Goal: Complete application form

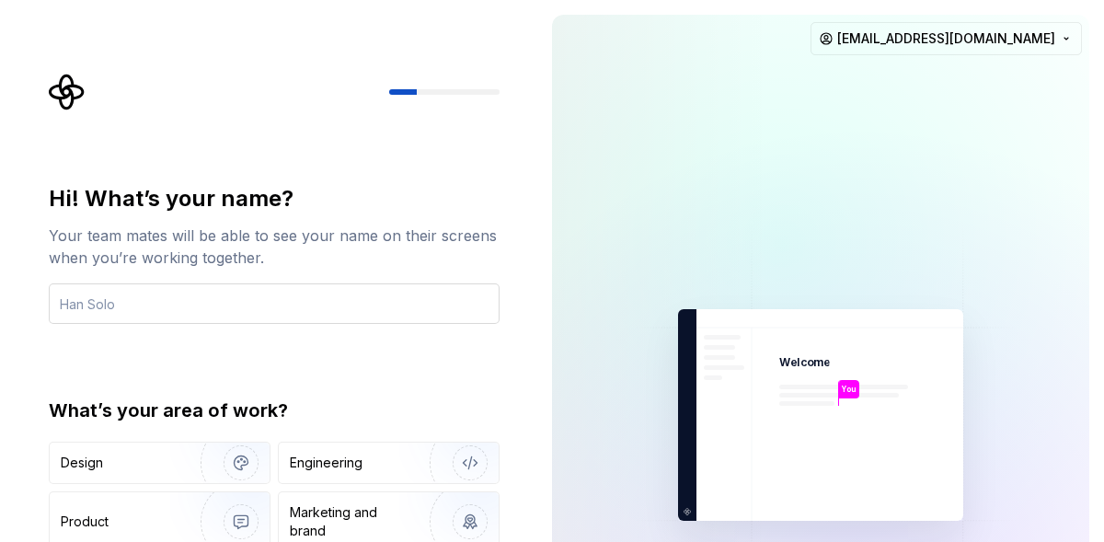
click at [270, 285] on input "text" at bounding box center [274, 303] width 451 height 40
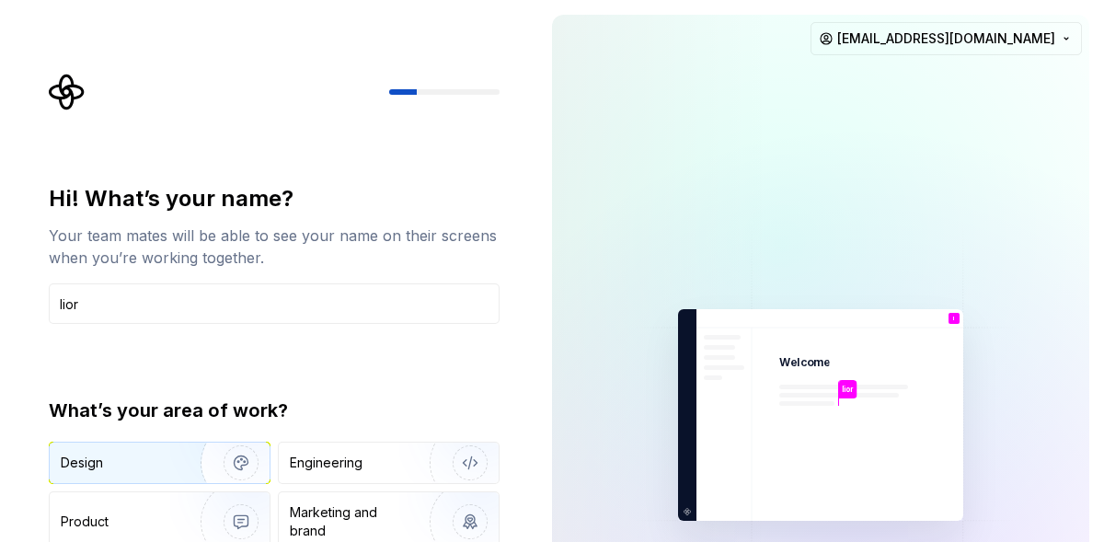
type input "lior"
click at [186, 459] on img "button" at bounding box center [229, 462] width 118 height 123
type button "Design"
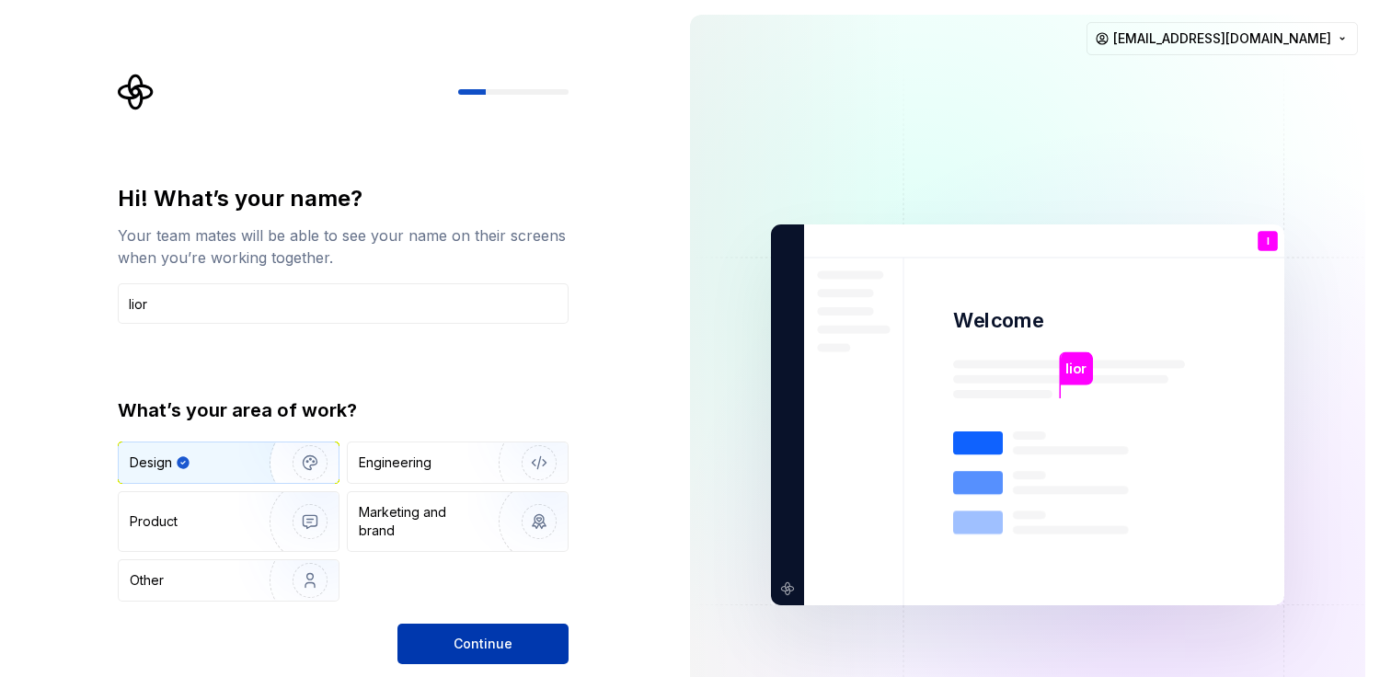
click at [458, 541] on span "Continue" at bounding box center [483, 644] width 59 height 18
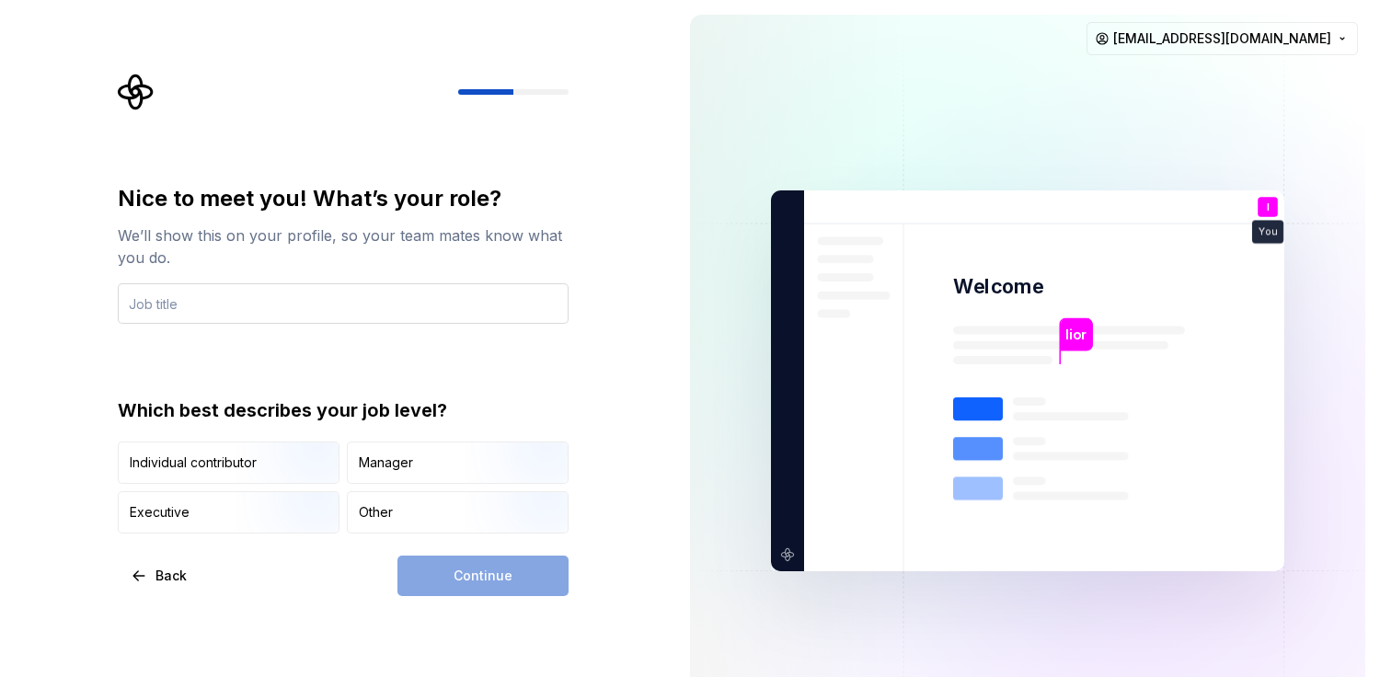
click at [457, 306] on input "text" at bounding box center [343, 303] width 451 height 40
type input "students"
click at [293, 355] on div "Nice to meet you! What’s your role? We’ll show this on your profile, so your te…" at bounding box center [343, 359] width 451 height 350
click at [388, 501] on div "Other" at bounding box center [458, 512] width 220 height 40
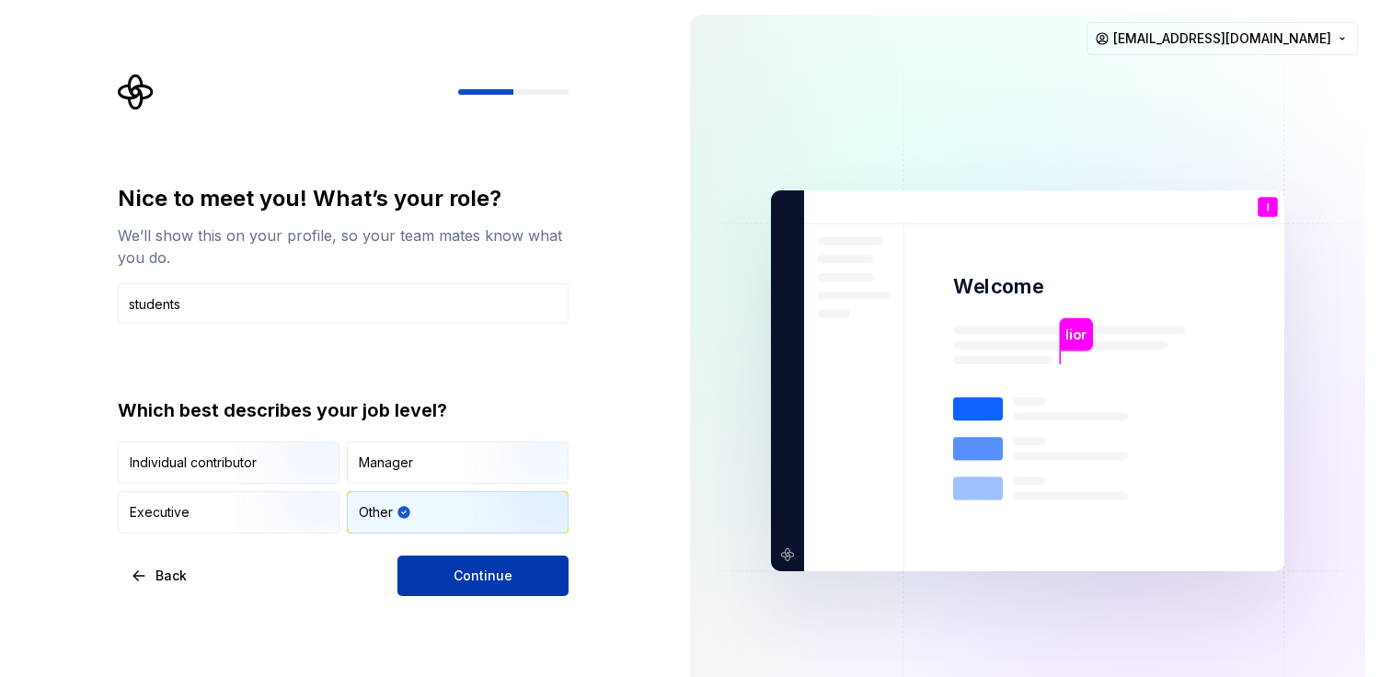
click at [510, 541] on span "Continue" at bounding box center [483, 576] width 59 height 18
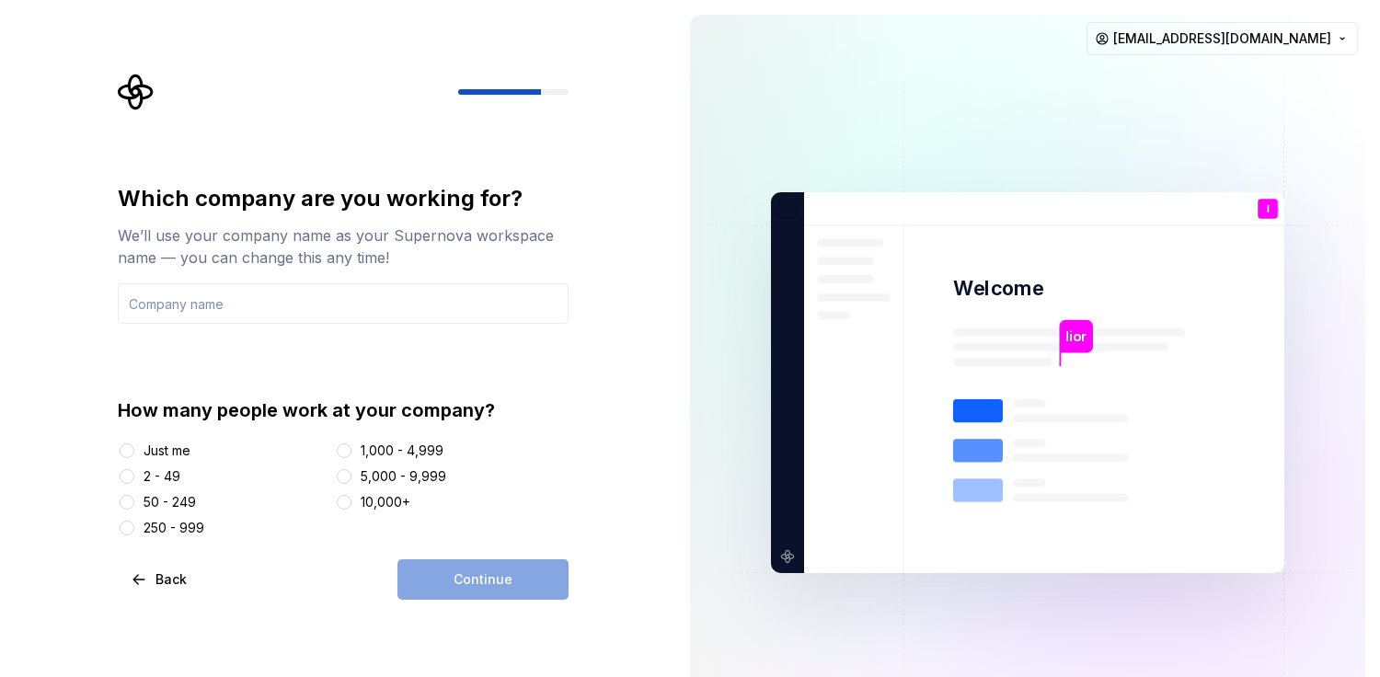
click at [161, 440] on div "How many people work at your company? Just me 2 - 49 50 - 249 250 - 999 1,000 -…" at bounding box center [343, 467] width 451 height 140
click at [236, 289] on input "text" at bounding box center [343, 303] width 451 height 40
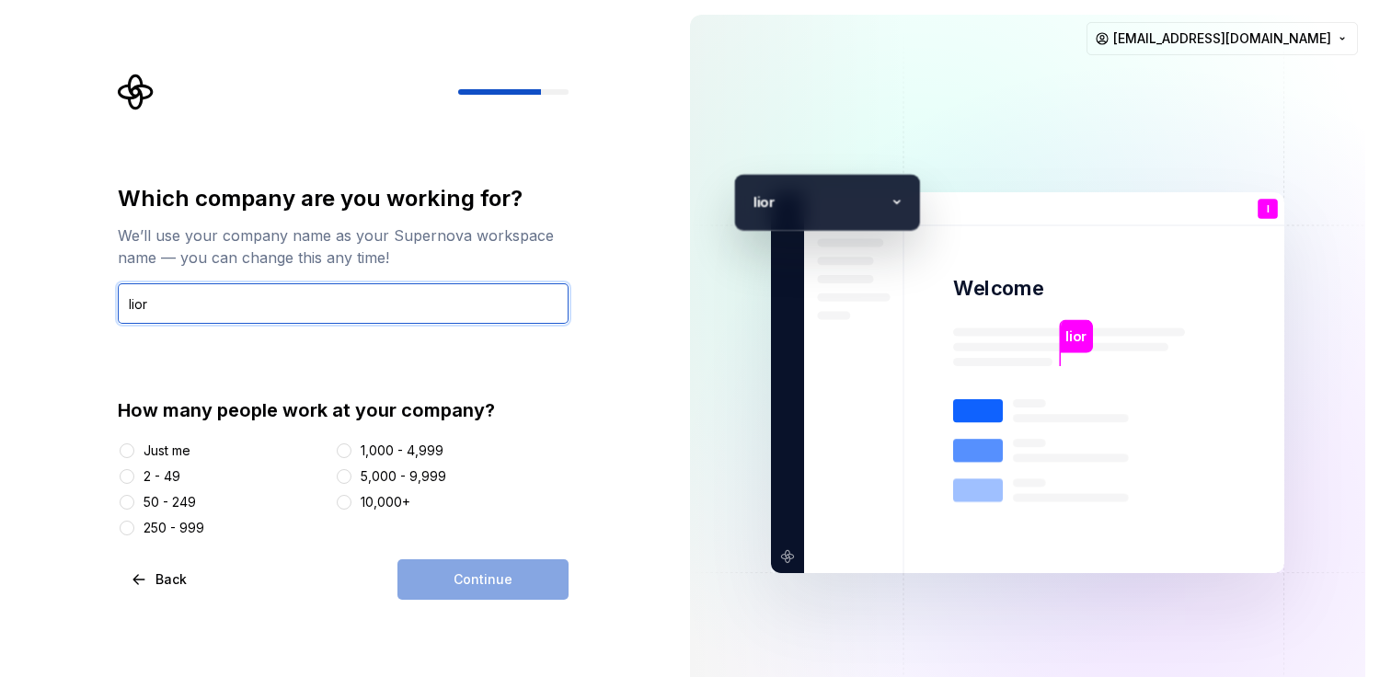
type input "lior"
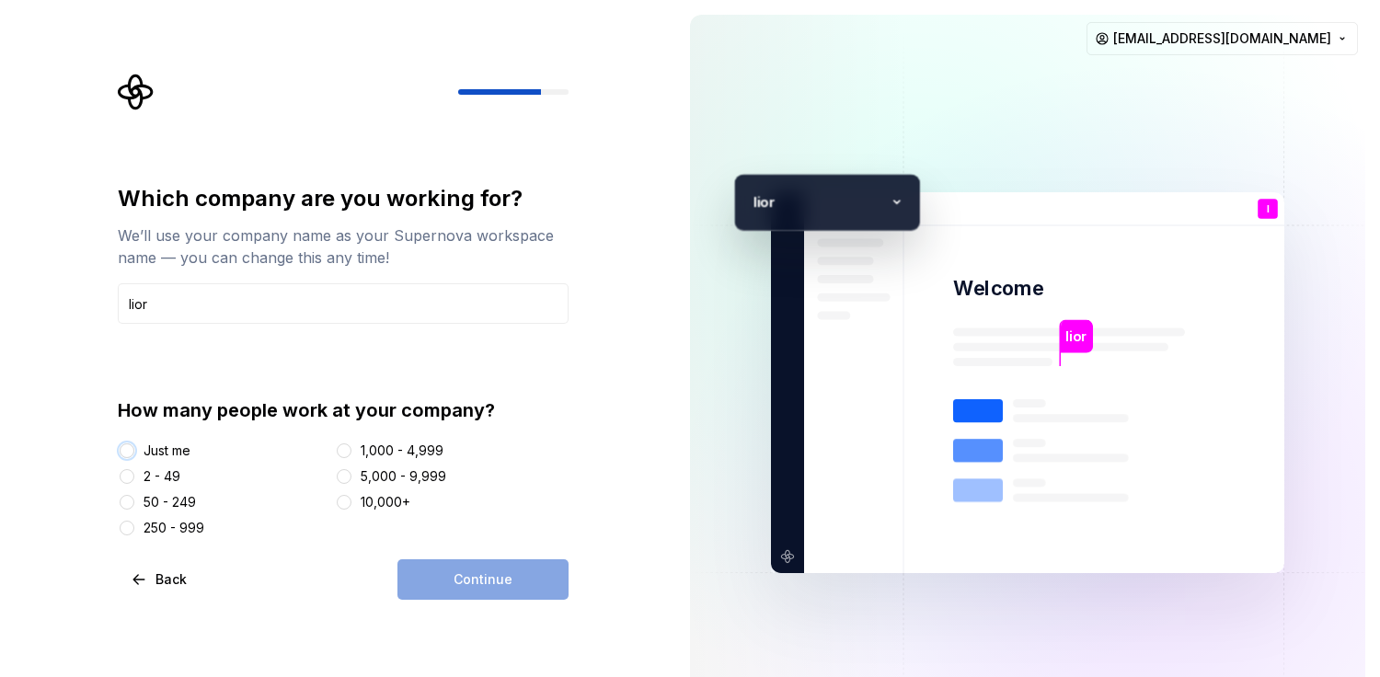
click at [132, 447] on button "Just me" at bounding box center [127, 450] width 15 height 15
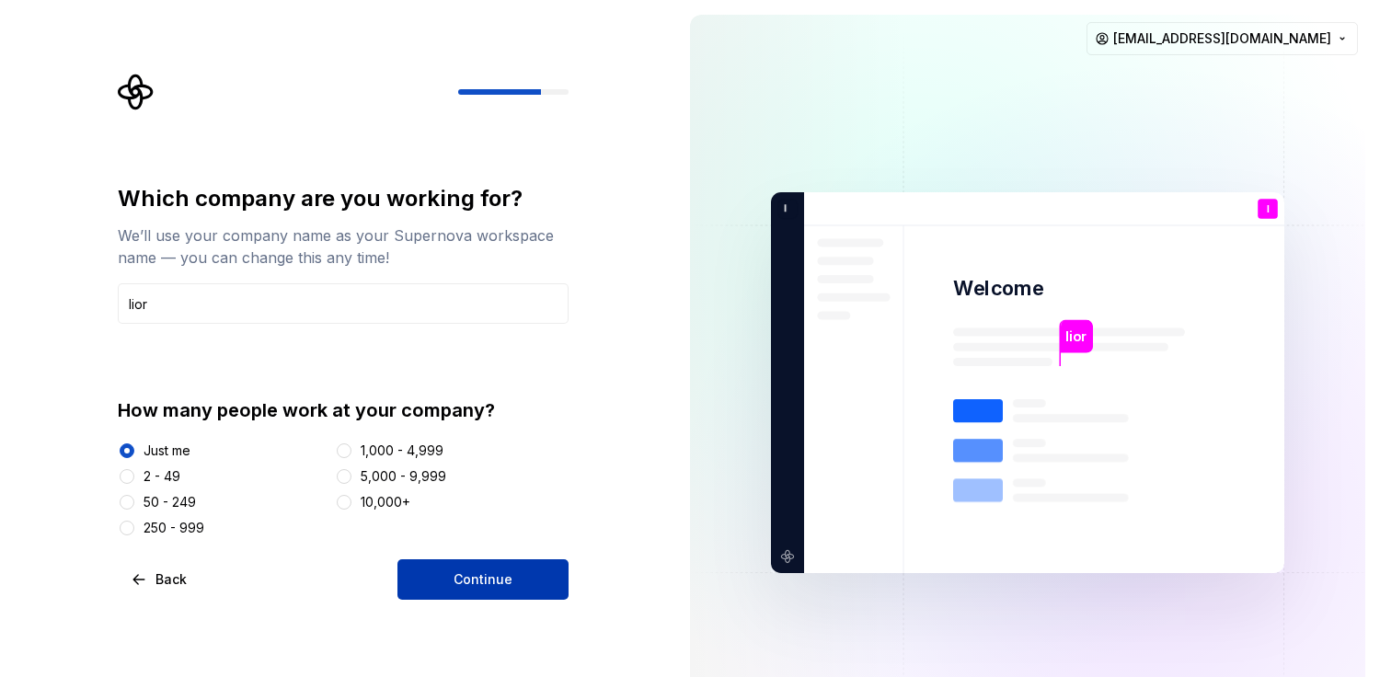
click at [527, 541] on button "Continue" at bounding box center [482, 579] width 171 height 40
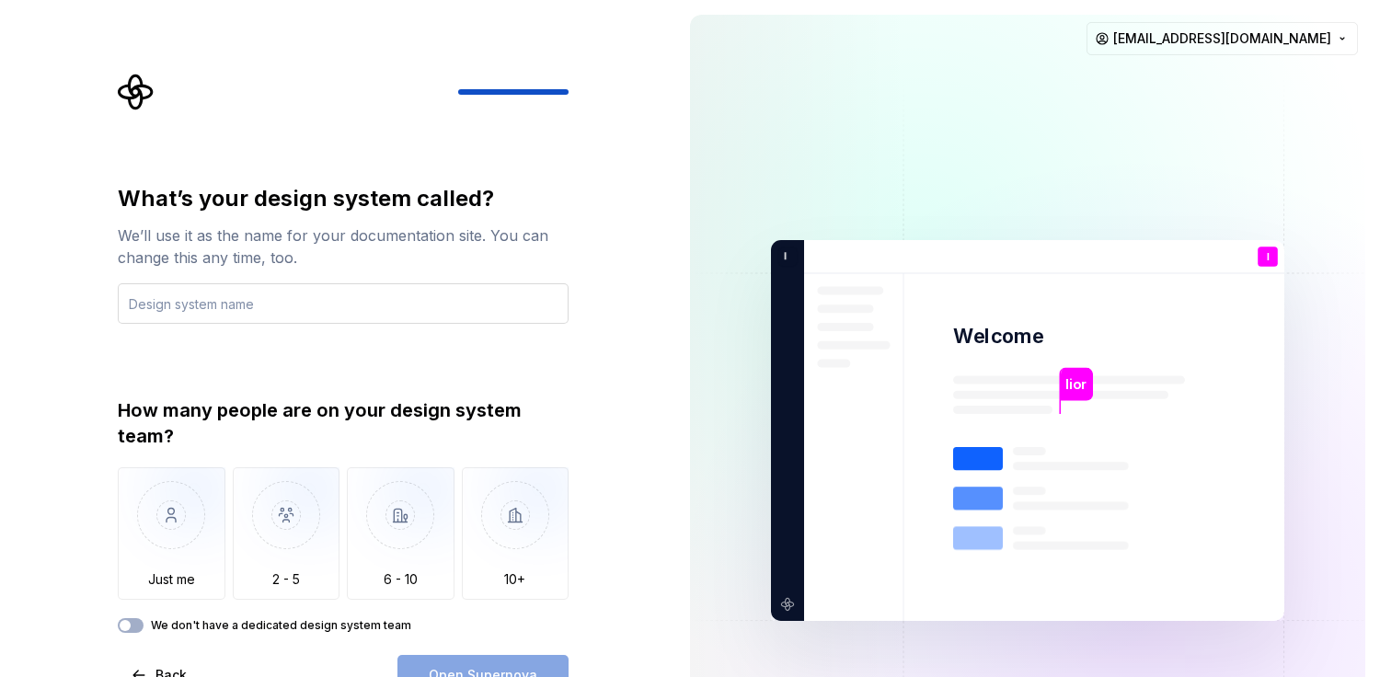
click at [241, 294] on input "text" at bounding box center [343, 303] width 451 height 40
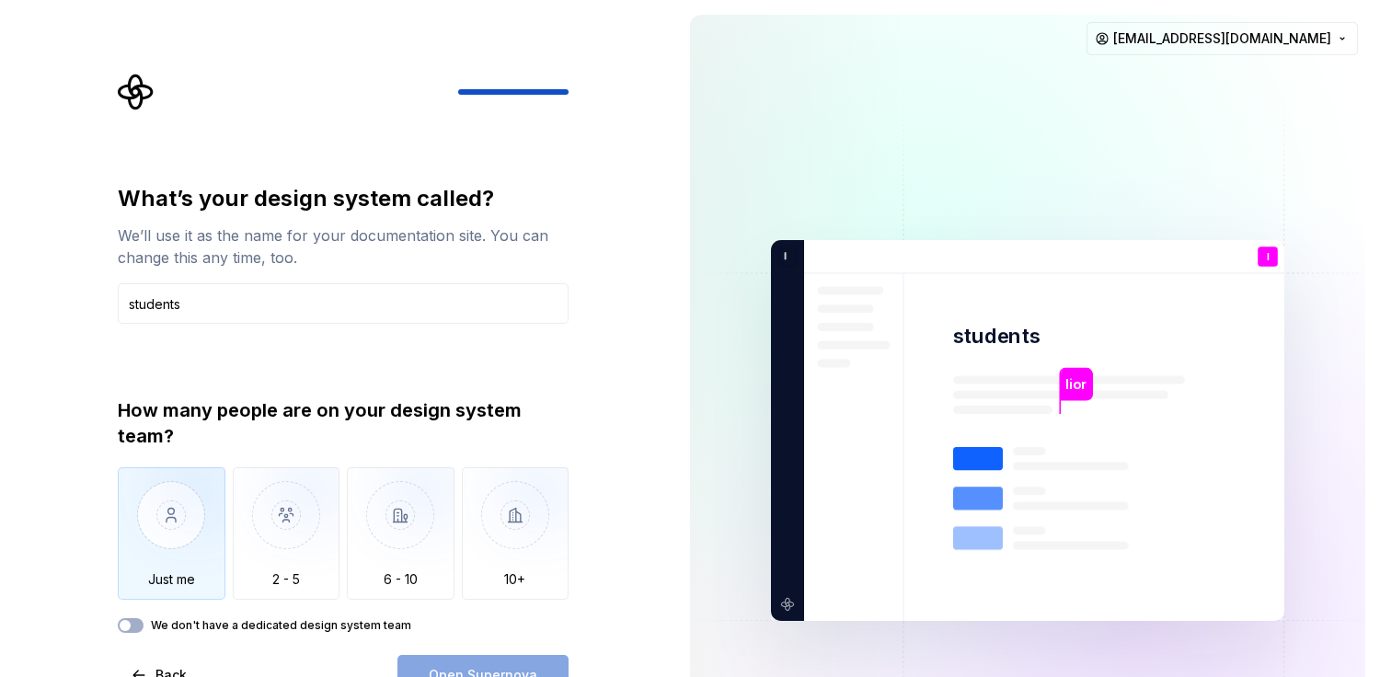
type input "students"
click at [174, 516] on img "button" at bounding box center [172, 528] width 108 height 123
type button "Only one person"
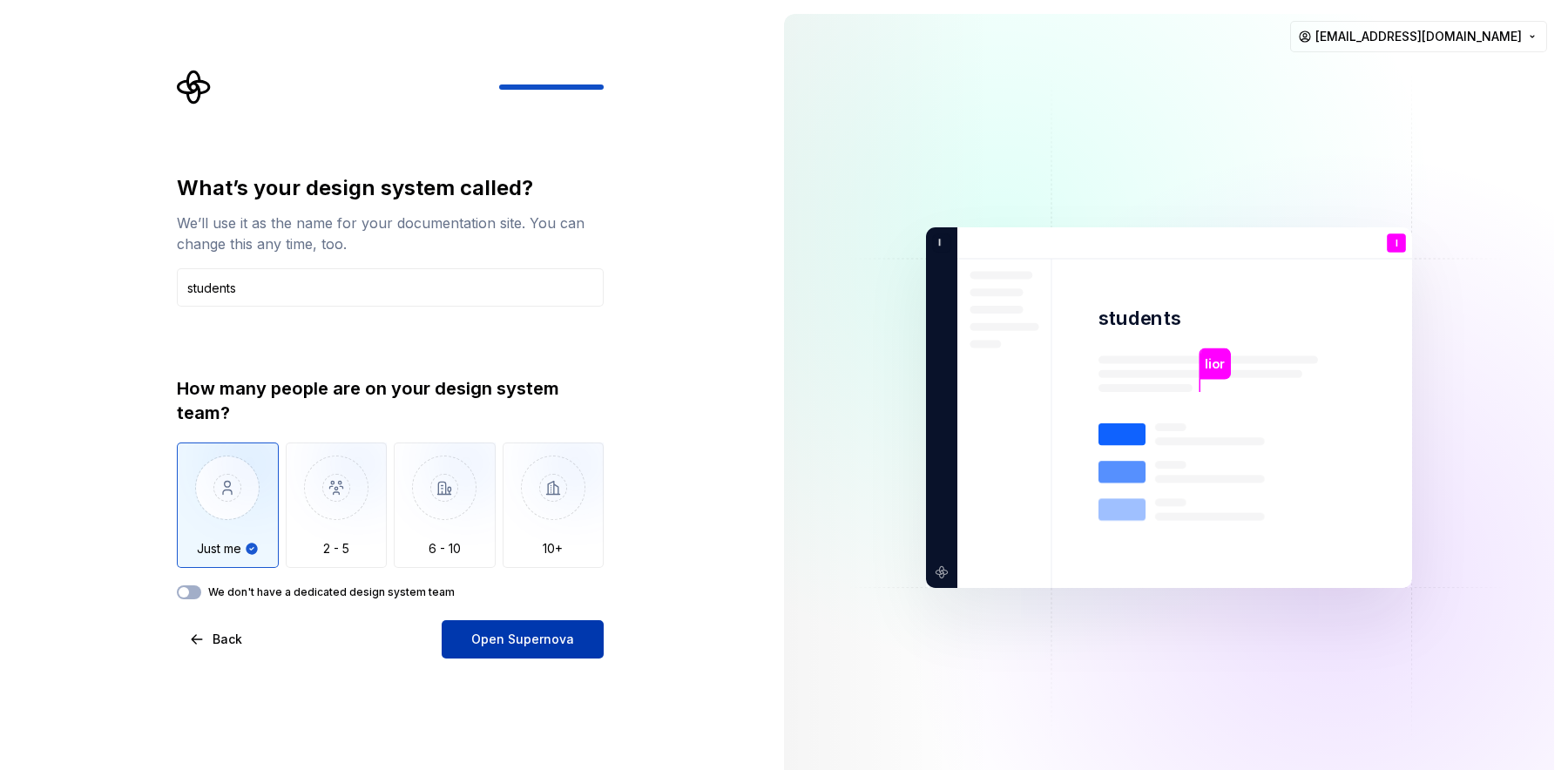
click at [485, 512] on span "Open Supernova" at bounding box center [523, 639] width 103 height 17
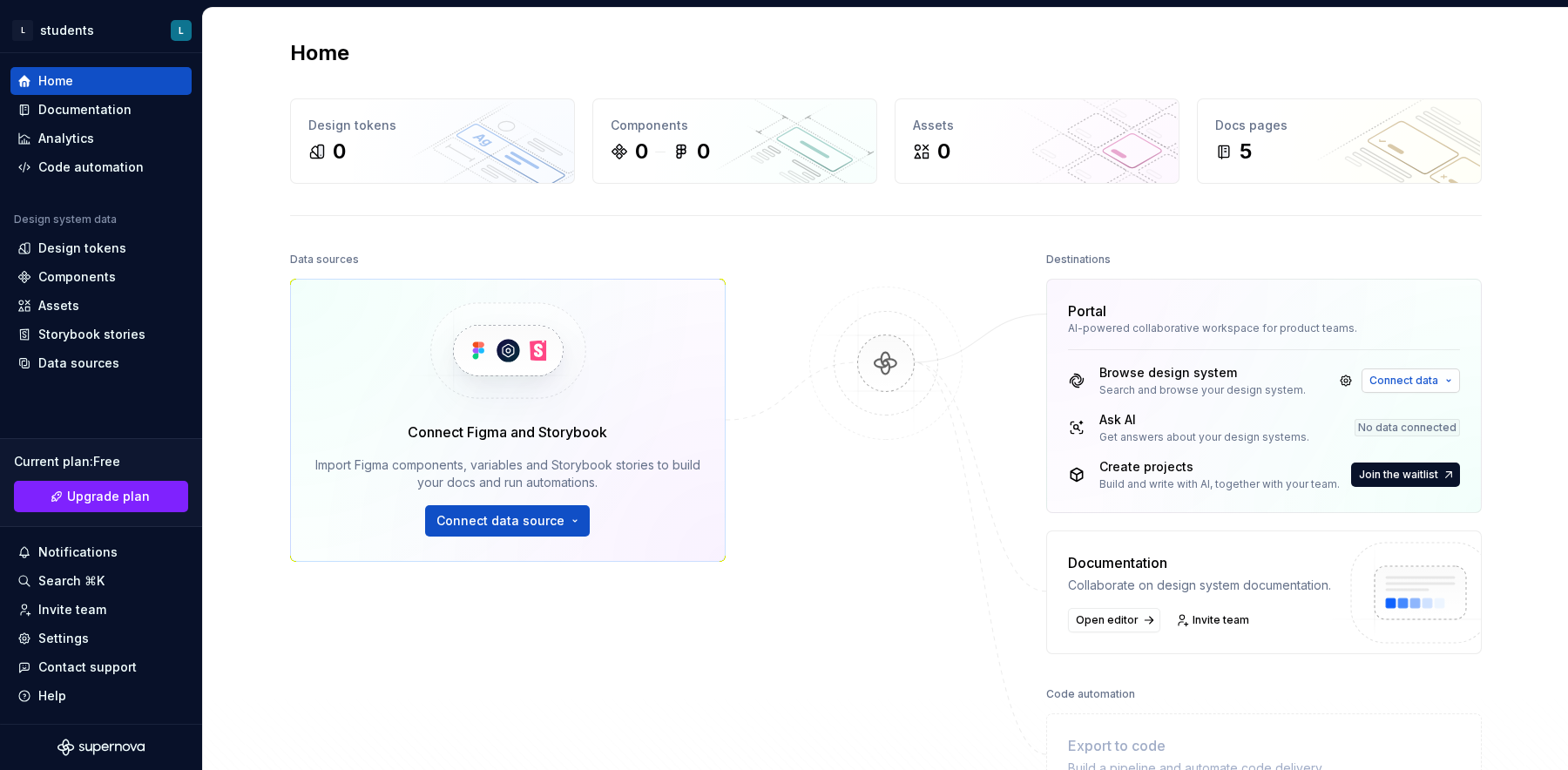
click at [1044, 381] on span "Connect data" at bounding box center [1403, 381] width 69 height 14
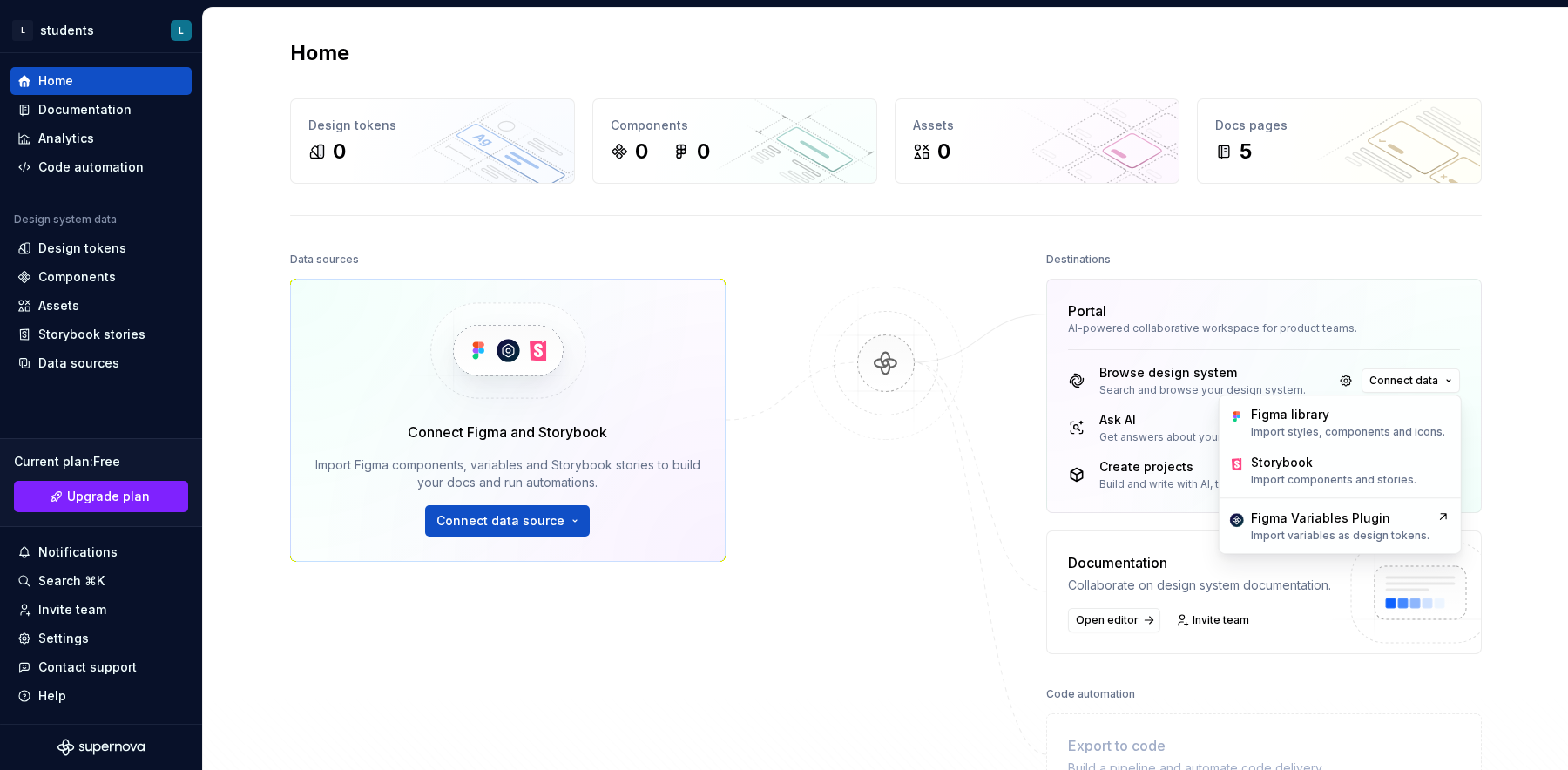
click at [1044, 419] on div "Ask AI" at bounding box center [1204, 420] width 210 height 17
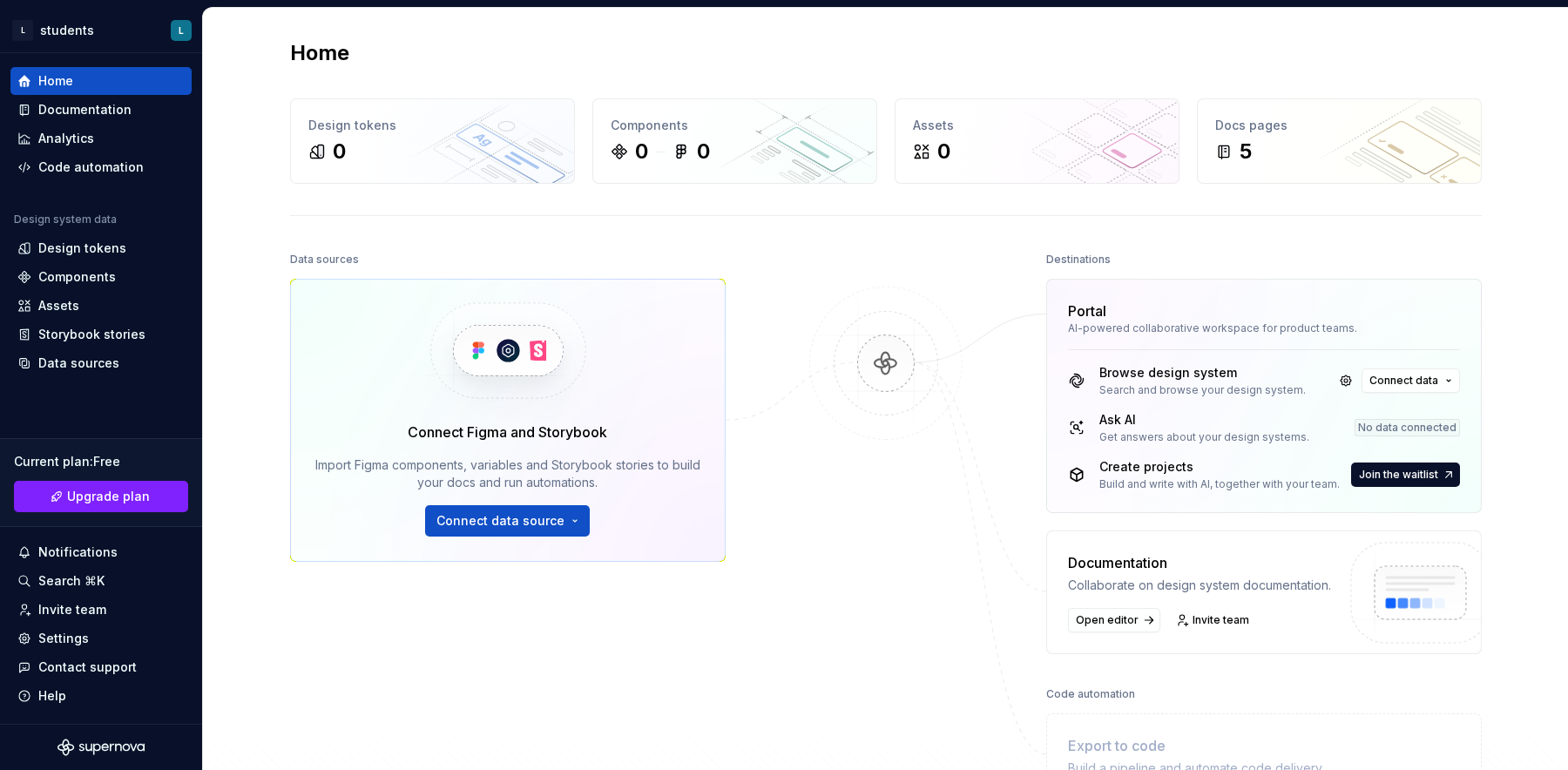
click at [1044, 427] on div "No data connected" at bounding box center [1407, 428] width 105 height 17
click at [485, 512] on span "Connect data source" at bounding box center [500, 521] width 128 height 17
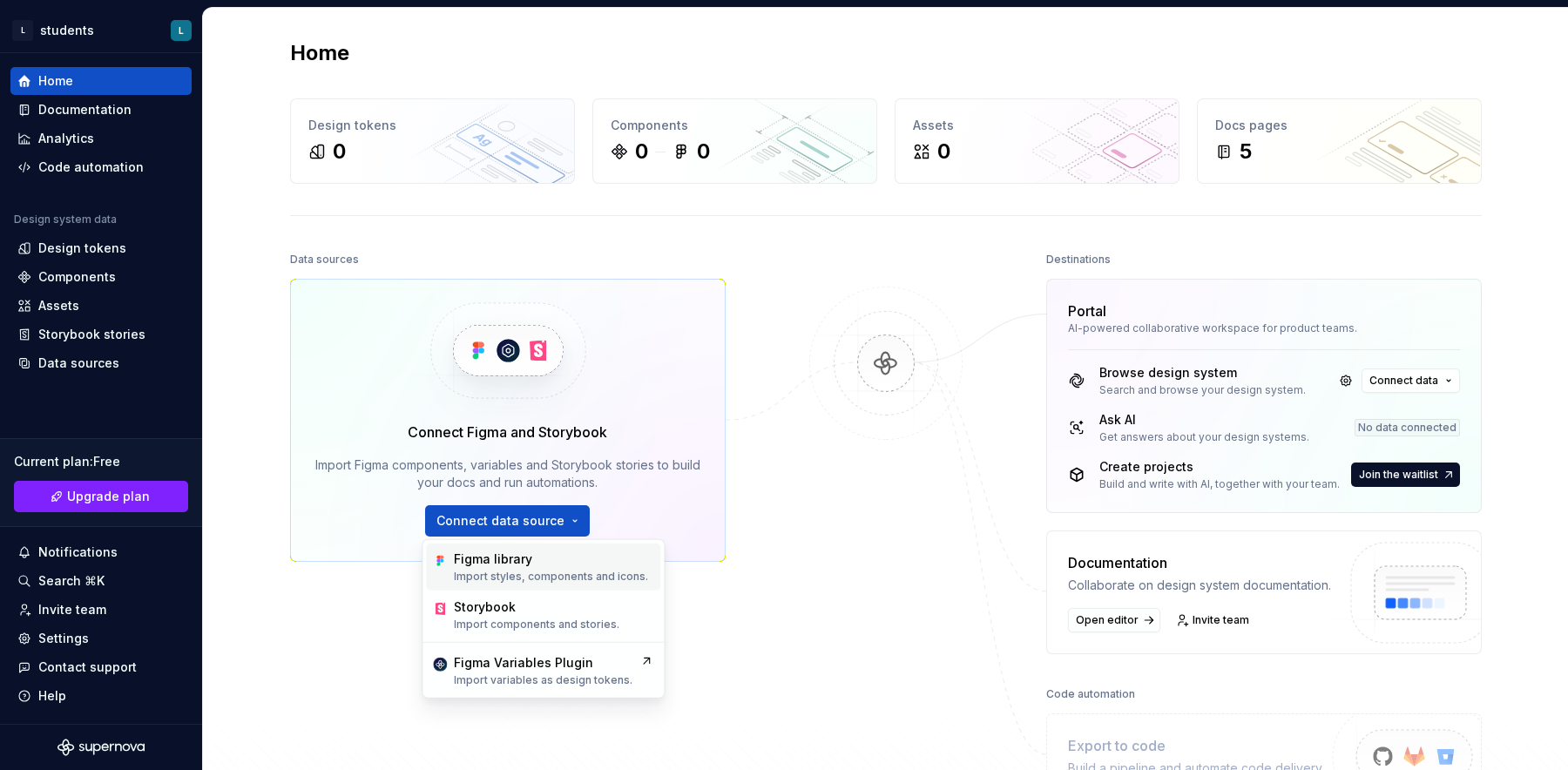
click at [564, 512] on div "Figma library Import styles, components and icons." at bounding box center [543, 567] width 234 height 47
